Goal: Information Seeking & Learning: Find specific page/section

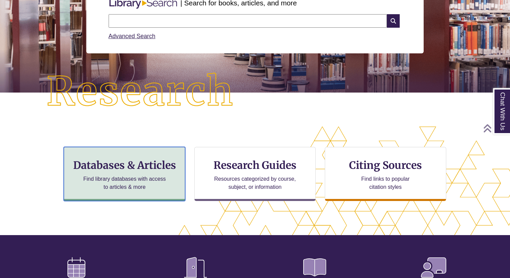
click at [141, 169] on h3 "Databases & Articles" at bounding box center [124, 165] width 110 height 13
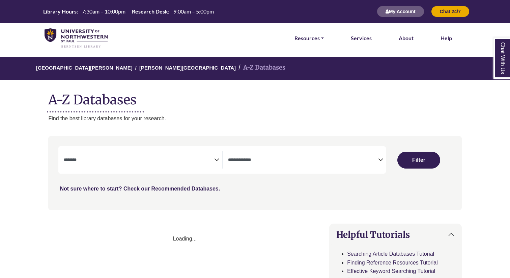
select select "Database Subject Filter"
select select "Database Types Filter"
select select "Database Subject Filter"
select select "Database Types Filter"
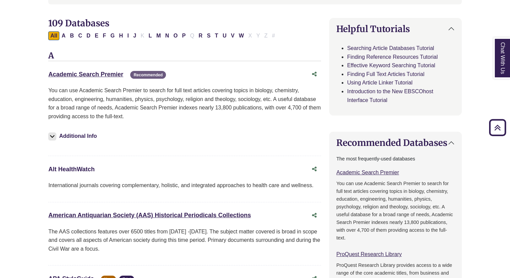
scroll to position [224, 0]
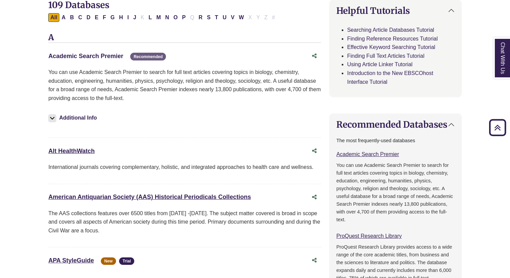
click at [95, 57] on link "Academic Search Premier This link opens in a new window" at bounding box center [85, 56] width 75 height 7
